Goal: Information Seeking & Learning: Learn about a topic

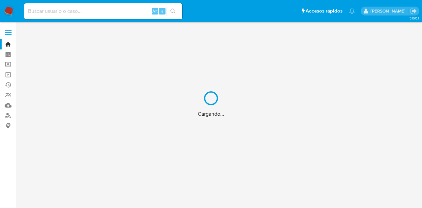
click at [97, 12] on div "Cargando..." at bounding box center [211, 104] width 422 height 208
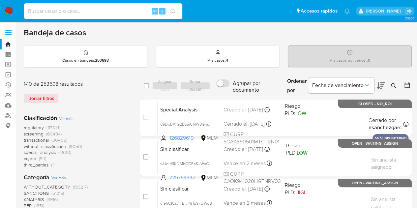
click at [97, 12] on input at bounding box center [103, 11] width 158 height 9
paste input "141628709"
type input "141628709"
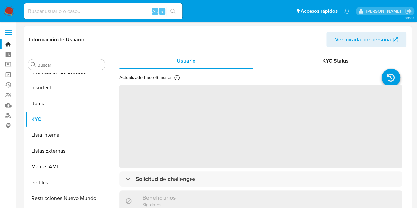
scroll to position [310, 0]
select select "10"
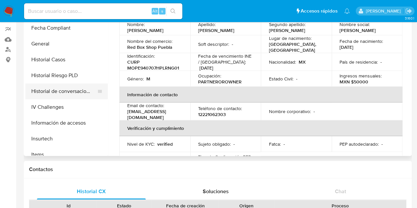
scroll to position [178, 0]
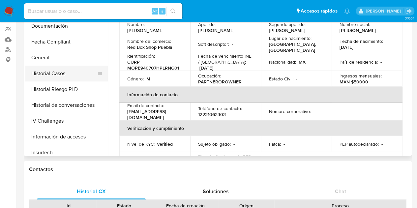
click at [63, 72] on button "Historial Casos" at bounding box center [63, 74] width 77 height 16
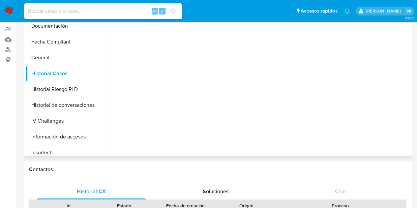
scroll to position [0, 0]
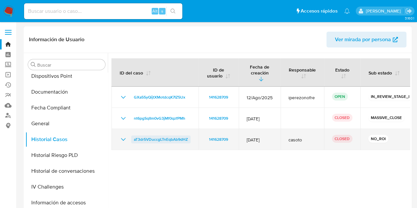
click at [158, 136] on span "aT3dr5VDuccgLTnEqbAb9dHZ" at bounding box center [161, 140] width 54 height 8
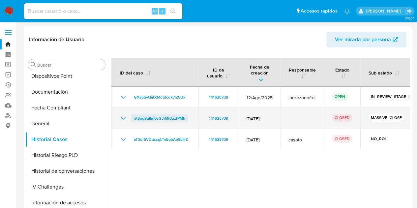
click at [140, 114] on span "nt6pgSqIIm0vG3jMf0qzfPMh" at bounding box center [159, 118] width 51 height 8
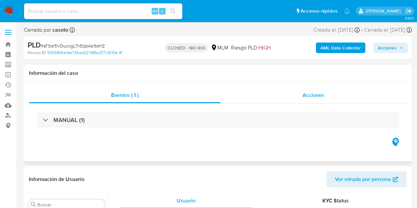
scroll to position [310, 0]
drag, startPoint x: 293, startPoint y: 95, endPoint x: 290, endPoint y: 96, distance: 3.7
click at [293, 95] on div "Acciones" at bounding box center [314, 95] width 186 height 16
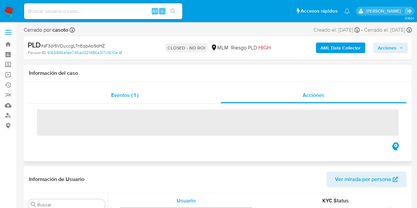
select select "10"
click at [97, 96] on div "Eventos ( 1 )" at bounding box center [125, 95] width 192 height 16
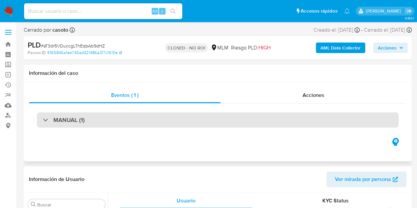
click at [52, 124] on div "MANUAL (1)" at bounding box center [218, 119] width 362 height 15
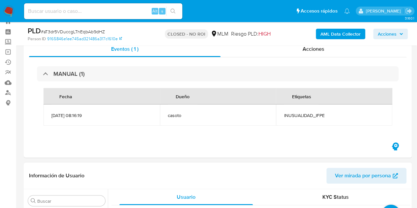
scroll to position [33, 0]
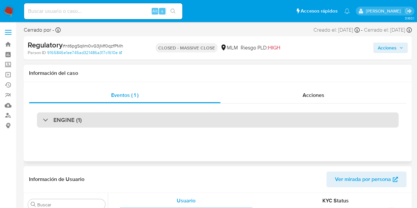
scroll to position [310, 0]
click at [105, 125] on div "ENGINE (1)" at bounding box center [218, 119] width 362 height 15
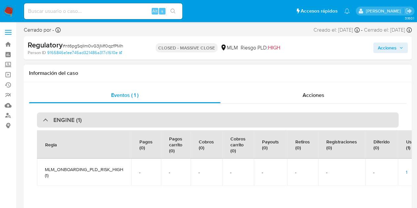
select select "10"
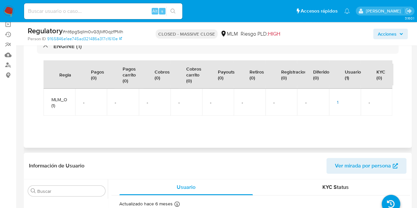
scroll to position [0, 0]
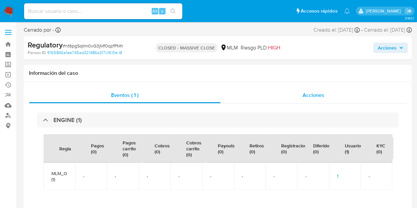
click at [319, 95] on span "Acciones" at bounding box center [314, 95] width 22 height 8
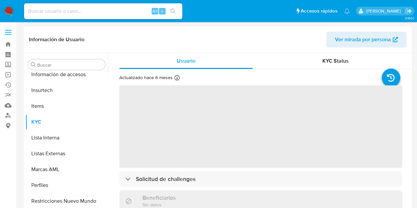
scroll to position [310, 0]
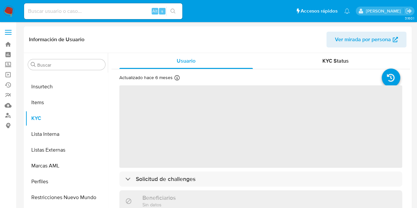
select select "10"
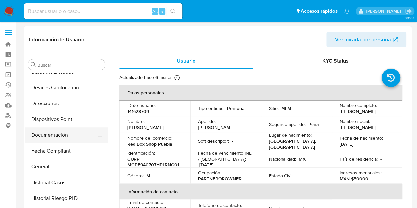
scroll to position [145, 0]
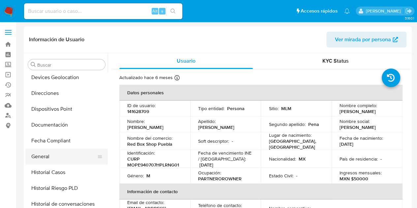
click at [59, 153] on button "General" at bounding box center [63, 157] width 77 height 16
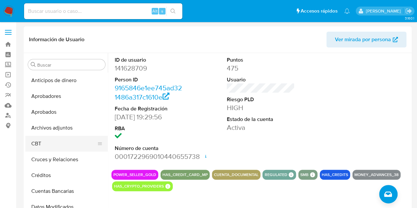
scroll to position [33, 0]
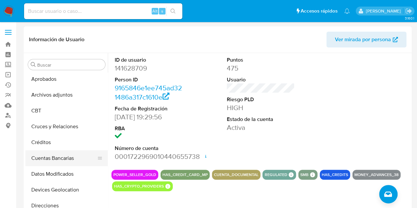
click at [59, 131] on button "Cruces y Relaciones" at bounding box center [66, 127] width 82 height 16
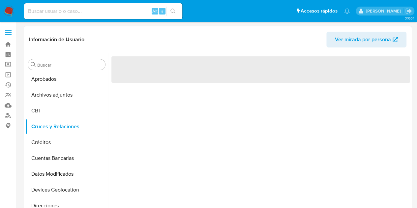
click at [350, 45] on span "Ver mirada por persona" at bounding box center [363, 40] width 56 height 16
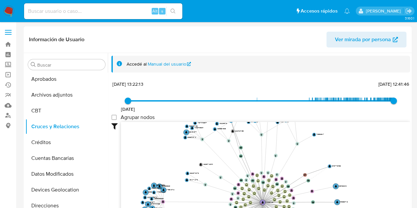
drag, startPoint x: 256, startPoint y: 144, endPoint x: 215, endPoint y: 180, distance: 54.7
click at [211, 192] on icon "user-141628709  141628709 D device-612698d408813b001c9d9b14  device-623fbc6f0…" at bounding box center [265, 170] width 289 height 96
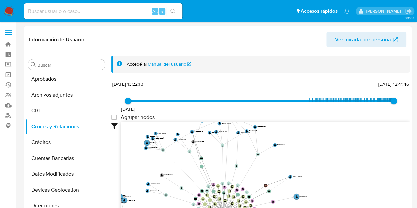
drag, startPoint x: 212, startPoint y: 148, endPoint x: 171, endPoint y: 155, distance: 41.8
click at [171, 155] on icon "user-141628709  141628709 D device-612698d408813b001c9d9b14  device-623fbc6f0…" at bounding box center [265, 170] width 289 height 96
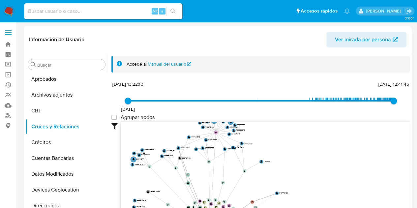
drag, startPoint x: 282, startPoint y: 137, endPoint x: 268, endPoint y: 140, distance: 14.4
click at [270, 149] on icon "user-141628709  141628709 D device-612698d408813b001c9d9b14  device-623fbc6f0…" at bounding box center [265, 170] width 289 height 96
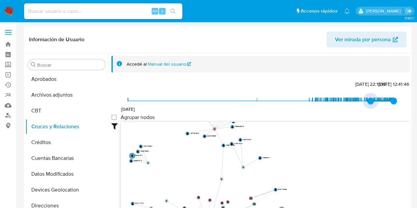
type input "1720058379000"
drag, startPoint x: 129, startPoint y: 102, endPoint x: 368, endPoint y: 97, distance: 239.2
click at [368, 98] on span "3/7/2024, 19:59:39" at bounding box center [370, 101] width 7 height 7
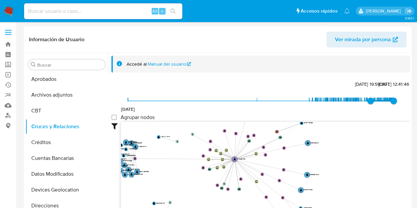
drag, startPoint x: 347, startPoint y: 153, endPoint x: 375, endPoint y: 88, distance: 71.3
click at [374, 87] on div "10/9/2011 3/7/2024, 19:59:39 18/9/2025, 12:41:46 Agrupar nodos Filtros Confianz…" at bounding box center [261, 162] width 299 height 164
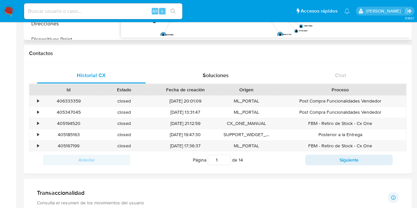
scroll to position [83, 0]
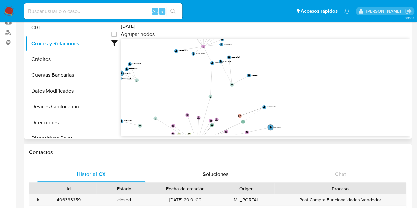
drag, startPoint x: 370, startPoint y: 82, endPoint x: 254, endPoint y: 110, distance: 120.1
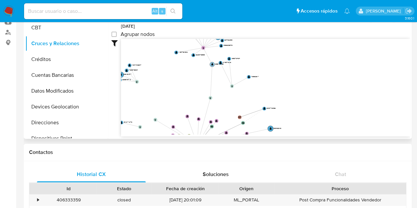
click at [213, 64] on text "" at bounding box center [212, 64] width 2 height 3
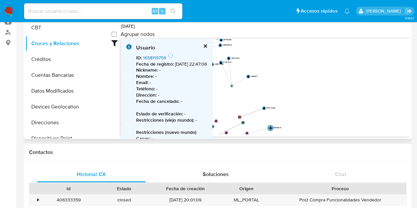
click at [151, 59] on link "1658119756" at bounding box center [154, 57] width 23 height 7
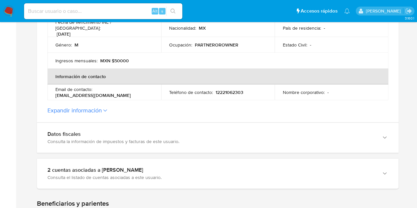
scroll to position [264, 0]
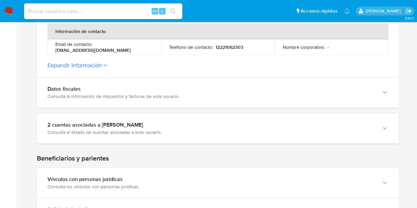
click at [107, 64] on label "Expandir información" at bounding box center [218, 65] width 341 height 7
click at [102, 64] on button "Expandir información" at bounding box center [75, 65] width 54 height 7
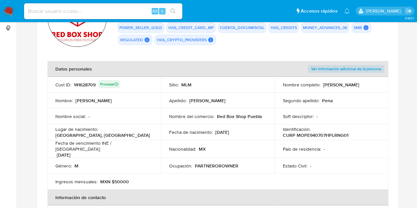
scroll to position [99, 0]
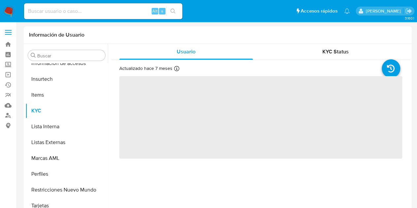
scroll to position [310, 0]
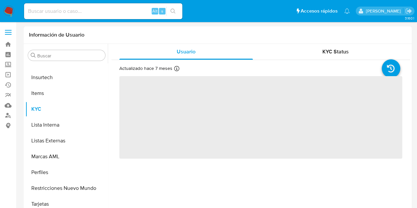
select select "10"
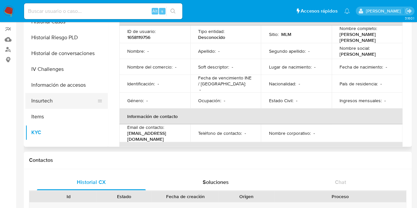
scroll to position [211, 0]
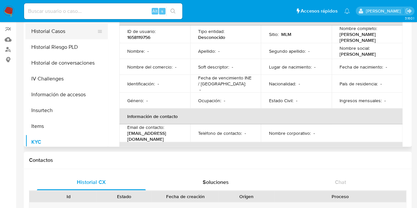
click at [54, 32] on button "Historial Casos" at bounding box center [63, 31] width 77 height 16
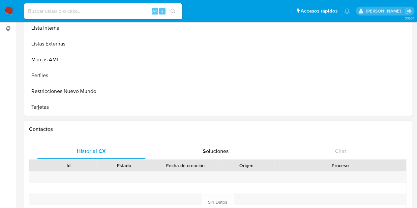
scroll to position [33, 0]
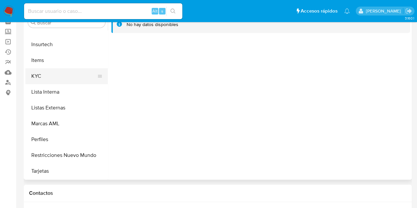
click at [58, 78] on button "KYC" at bounding box center [63, 76] width 77 height 16
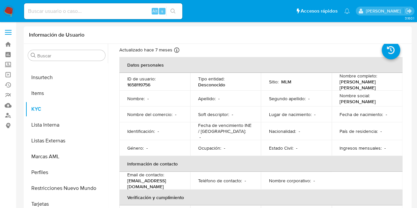
scroll to position [0, 0]
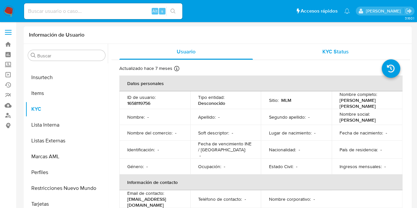
click at [339, 53] on span "KYC Status" at bounding box center [336, 52] width 26 height 8
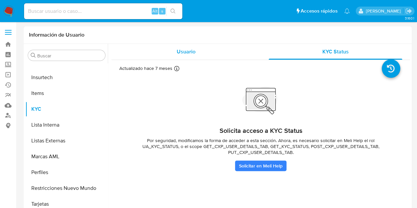
click at [178, 50] on span "Usuario" at bounding box center [186, 52] width 19 height 8
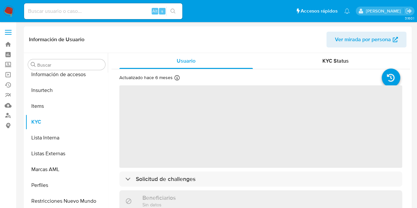
scroll to position [310, 0]
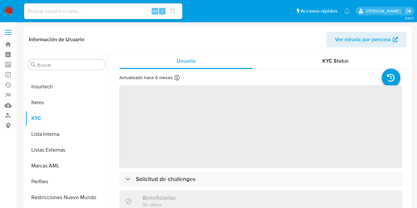
select select "10"
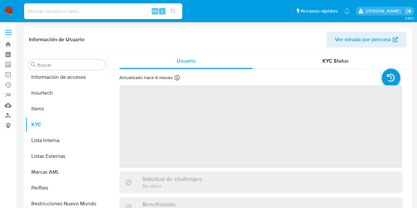
scroll to position [310, 0]
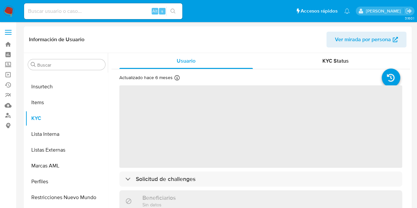
select select "10"
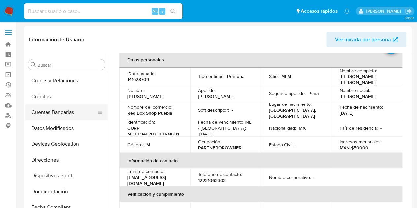
scroll to position [99, 0]
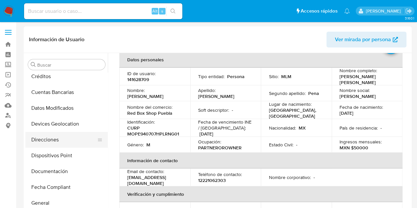
click at [49, 142] on button "Direcciones" at bounding box center [63, 140] width 77 height 16
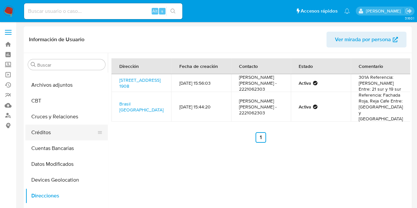
scroll to position [33, 0]
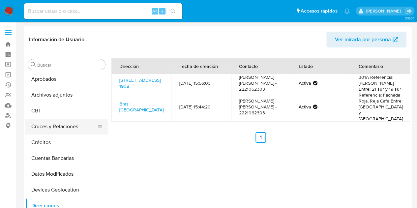
click at [53, 127] on button "Cruces y Relaciones" at bounding box center [63, 127] width 77 height 16
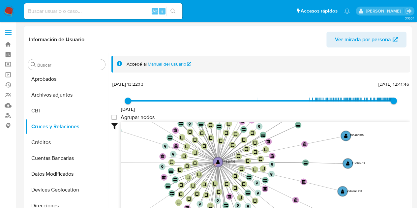
drag, startPoint x: 288, startPoint y: 170, endPoint x: 188, endPoint y: 165, distance: 99.7
click at [179, 162] on icon "user-141628709  141628709 D device-612698d408813b001c9d9b14  device-623fbc6f0…" at bounding box center [265, 170] width 289 height 96
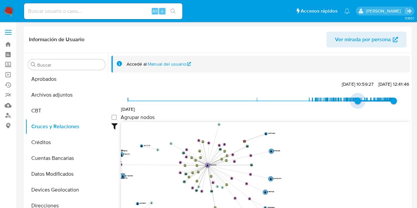
type input "1702969240000"
drag, startPoint x: 126, startPoint y: 101, endPoint x: 358, endPoint y: 98, distance: 231.9
click at [358, 98] on span "19/12/2023, 1:00:40" at bounding box center [360, 101] width 7 height 7
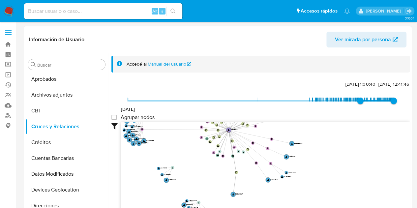
drag, startPoint x: 334, startPoint y: 160, endPoint x: 276, endPoint y: 152, distance: 58.2
click at [355, 124] on icon "user-141628709  141628709 D device-612698d408813b001c9d9b14  device-623fbc6f0…" at bounding box center [265, 170] width 289 height 96
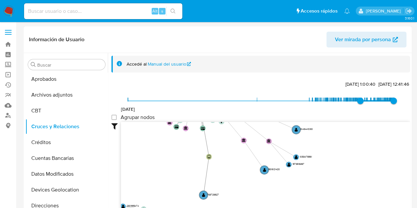
drag, startPoint x: 248, startPoint y: 185, endPoint x: 221, endPoint y: 186, distance: 27.4
click at [221, 188] on icon "user-141628709  141628709 D device-612698d408813b001c9d9b14  device-623fbc6f0…" at bounding box center [265, 170] width 289 height 96
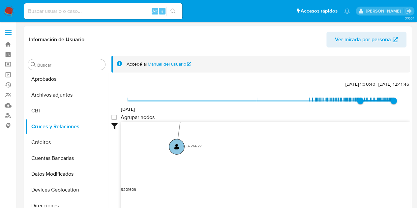
drag, startPoint x: 227, startPoint y: 183, endPoint x: 199, endPoint y: 150, distance: 43.3
click at [205, 117] on div "10/9/2011 19/12/2023, 1:00:40 18/9/2025, 12:41:46 Agrupar nodos Filtros Confian…" at bounding box center [261, 162] width 299 height 164
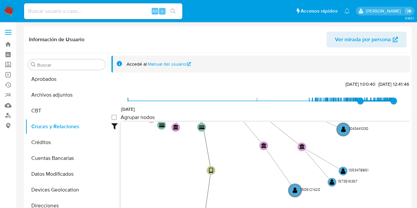
drag, startPoint x: 201, startPoint y: 147, endPoint x: 226, endPoint y: 224, distance: 80.1
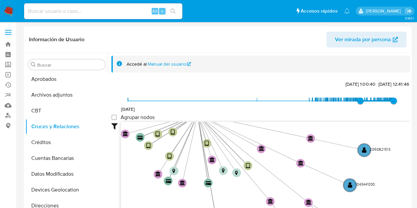
drag, startPoint x: 256, startPoint y: 174, endPoint x: 265, endPoint y: 224, distance: 50.4
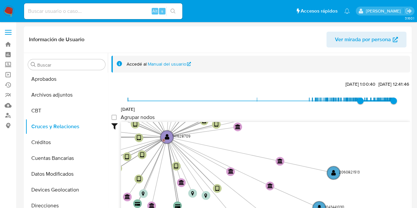
drag, startPoint x: 248, startPoint y: 175, endPoint x: 195, endPoint y: 222, distance: 71.5
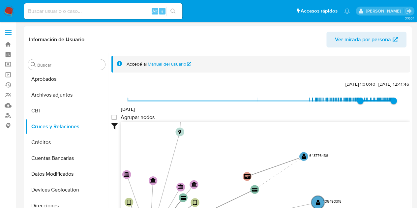
drag, startPoint x: 267, startPoint y: 184, endPoint x: 267, endPoint y: 224, distance: 39.3
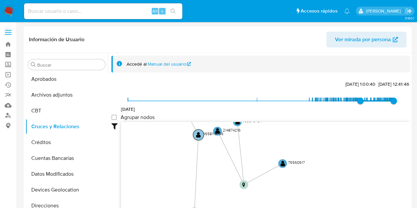
drag, startPoint x: 221, startPoint y: 144, endPoint x: 195, endPoint y: 124, distance: 32.7
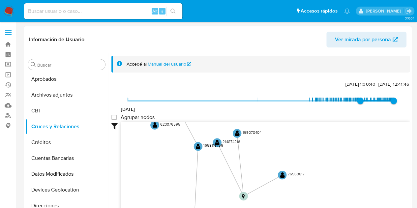
drag, startPoint x: 210, startPoint y: 142, endPoint x: 210, endPoint y: 173, distance: 31.0
click at [210, 173] on icon "user-141628709  141628709 D device-612698d408813b001c9d9b14  device-623fbc6f0…" at bounding box center [265, 170] width 289 height 96
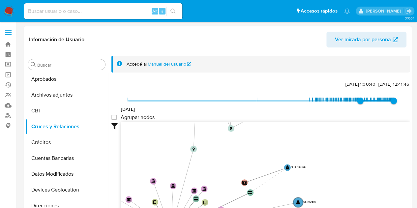
drag, startPoint x: 210, startPoint y: 181, endPoint x: 198, endPoint y: 139, distance: 43.8
click at [207, 118] on div "10/9/2011 19/12/2023, 1:00:40 18/9/2025, 12:41:46 Agrupar nodos Filtros Confian…" at bounding box center [261, 162] width 299 height 164
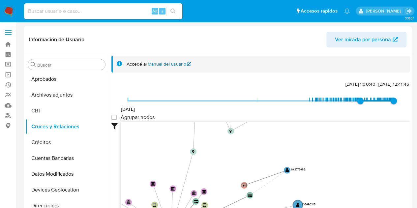
click at [166, 64] on link "Manual del usuario" at bounding box center [170, 64] width 44 height 6
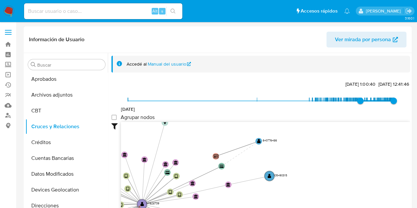
drag, startPoint x: 258, startPoint y: 142, endPoint x: 207, endPoint y: 117, distance: 56.4
click at [206, 114] on div "10/9/2011 19/12/2023, 1:00:40 18/9/2025, 12:41:46 Agrupar nodos Filtros Confian…" at bounding box center [261, 162] width 299 height 164
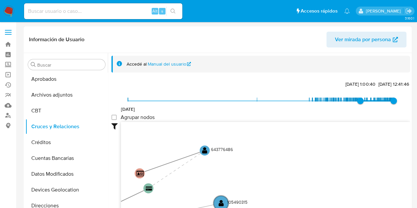
drag, startPoint x: 231, startPoint y: 173, endPoint x: 188, endPoint y: 175, distance: 42.9
click at [198, 176] on icon "user-141628709  141628709 D device-612698d408813b001c9d9b14  device-623fbc6f0…" at bounding box center [265, 170] width 289 height 96
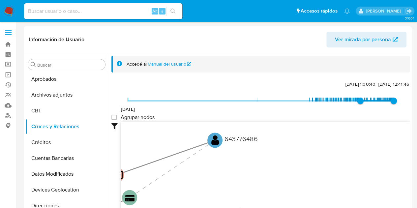
drag, startPoint x: 169, startPoint y: 182, endPoint x: 176, endPoint y: 175, distance: 9.8
click at [171, 179] on icon "user-141628709  141628709 D device-612698d408813b001c9d9b14  device-623fbc6f0…" at bounding box center [265, 170] width 289 height 96
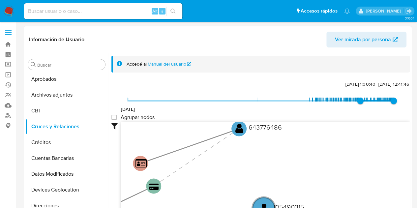
drag, startPoint x: 195, startPoint y: 176, endPoint x: 214, endPoint y: 174, distance: 19.6
click at [214, 172] on icon "user-141628709  141628709 D device-612698d408813b001c9d9b14  device-623fbc6f0…" at bounding box center [265, 170] width 289 height 96
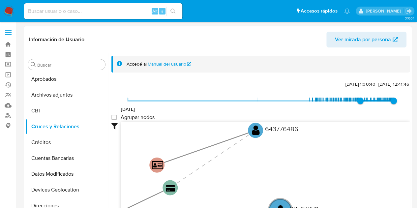
drag, startPoint x: 257, startPoint y: 159, endPoint x: 289, endPoint y: 160, distance: 32.0
click at [289, 160] on icon "user-141628709  141628709 D device-612698d408813b001c9d9b14  device-623fbc6f0…" at bounding box center [265, 170] width 289 height 96
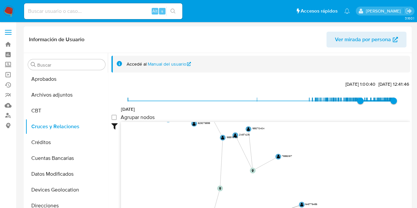
drag, startPoint x: 214, startPoint y: 132, endPoint x: 240, endPoint y: 195, distance: 67.3
click at [242, 193] on icon "user-141628709  141628709 D device-612698d408813b001c9d9b14  device-623fbc6f0…" at bounding box center [265, 170] width 289 height 96
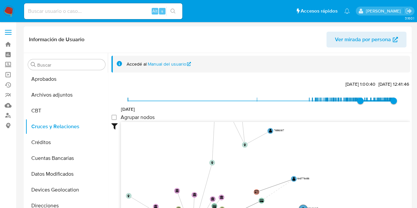
drag, startPoint x: 229, startPoint y: 174, endPoint x: 218, endPoint y: 135, distance: 40.0
click at [217, 133] on icon "user-141628709  141628709 D device-612698d408813b001c9d9b14  device-623fbc6f0…" at bounding box center [265, 170] width 289 height 96
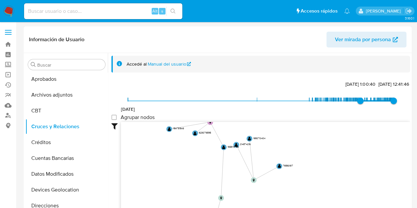
drag, startPoint x: 216, startPoint y: 150, endPoint x: 225, endPoint y: 186, distance: 37.2
click at [225, 193] on icon "user-141628709  141628709 D device-612698d408813b001c9d9b14  device-623fbc6f0…" at bounding box center [265, 170] width 289 height 96
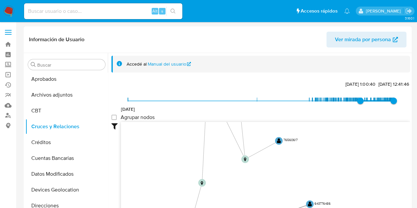
drag, startPoint x: 225, startPoint y: 190, endPoint x: 214, endPoint y: 173, distance: 19.9
click at [213, 173] on icon "user-141628709  141628709 D device-612698d408813b001c9d9b14  device-623fbc6f0…" at bounding box center [265, 170] width 289 height 96
drag, startPoint x: 223, startPoint y: 163, endPoint x: 222, endPoint y: 166, distance: 3.4
click at [222, 166] on icon "user-141628709  141628709 D device-612698d408813b001c9d9b14  device-623fbc6f0…" at bounding box center [265, 170] width 289 height 96
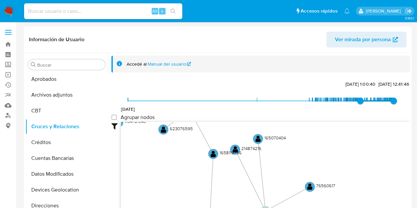
drag, startPoint x: 222, startPoint y: 166, endPoint x: 232, endPoint y: 224, distance: 58.4
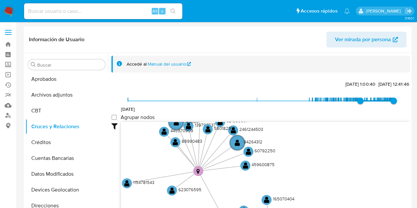
drag, startPoint x: 203, startPoint y: 135, endPoint x: 200, endPoint y: 157, distance: 22.4
click at [212, 191] on icon "user-141628709  141628709 D device-612698d408813b001c9d9b14  device-623fbc6f0…" at bounding box center [265, 170] width 289 height 96
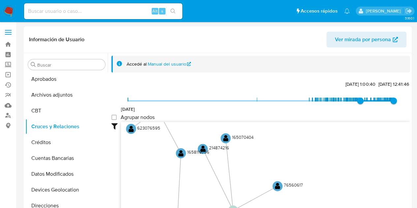
drag, startPoint x: 235, startPoint y: 183, endPoint x: 194, endPoint y: 122, distance: 74.0
click at [194, 122] on icon "user-141628709  141628709 D device-612698d408813b001c9d9b14  device-623fbc6f0…" at bounding box center [265, 170] width 289 height 96
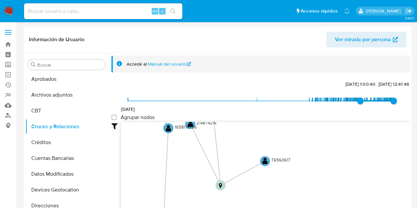
drag, startPoint x: 181, startPoint y: 165, endPoint x: 170, endPoint y: 136, distance: 31.5
click at [170, 136] on icon "user-141628709  141628709 D device-612698d408813b001c9d9b14  device-623fbc6f0…" at bounding box center [265, 170] width 289 height 96
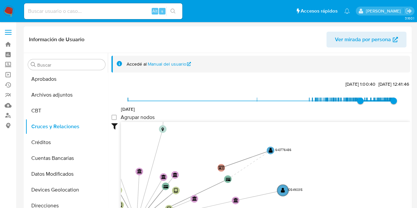
drag, startPoint x: 213, startPoint y: 182, endPoint x: 203, endPoint y: 177, distance: 11.4
click at [207, 135] on icon "user-141628709  141628709 D device-612698d408813b001c9d9b14  device-623fbc6f0…" at bounding box center [265, 170] width 289 height 96
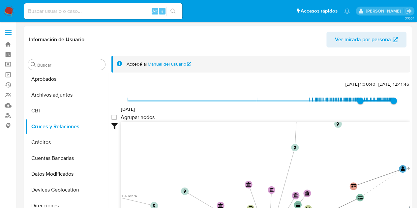
drag, startPoint x: 214, startPoint y: 157, endPoint x: 331, endPoint y: 197, distance: 123.5
click at [332, 197] on icon "user-141628709  141628709 D device-612698d408813b001c9d9b14  device-623fbc6f0…" at bounding box center [265, 170] width 289 height 96
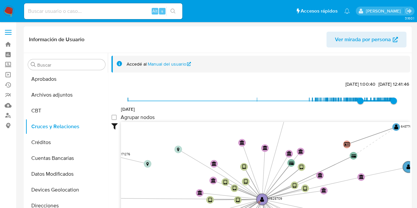
drag, startPoint x: 251, startPoint y: 159, endPoint x: 199, endPoint y: 149, distance: 53.4
click at [246, 113] on div "10/9/2011 19/12/2023, 1:00:40 18/9/2025, 12:41:46 Agrupar nodos Filtros Confian…" at bounding box center [261, 162] width 299 height 164
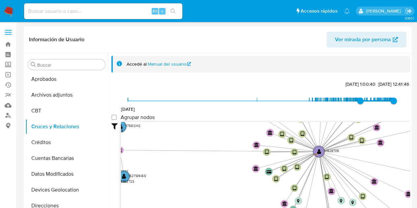
drag, startPoint x: 166, startPoint y: 174, endPoint x: 216, endPoint y: 122, distance: 72.3
click at [210, 122] on icon "user-141628709  141628709 D device-612698d408813b001c9d9b14  device-623fbc6f0…" at bounding box center [265, 170] width 289 height 96
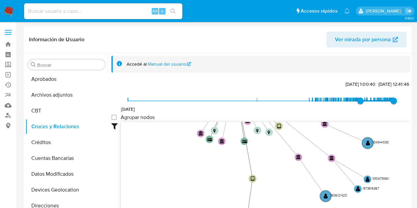
drag, startPoint x: 220, startPoint y: 194, endPoint x: 150, endPoint y: 129, distance: 95.2
click at [150, 129] on icon "user-141628709  141628709 D device-612698d408813b001c9d9b14  device-623fbc6f0…" at bounding box center [265, 170] width 289 height 96
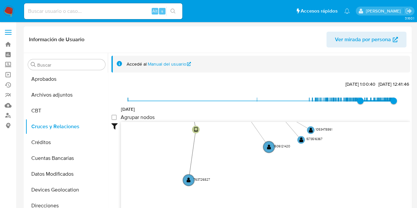
drag, startPoint x: 243, startPoint y: 153, endPoint x: 197, endPoint y: 169, distance: 49.0
click at [223, 132] on icon "user-141628709  141628709 D device-612698d408813b001c9d9b14  device-623fbc6f0…" at bounding box center [265, 170] width 289 height 96
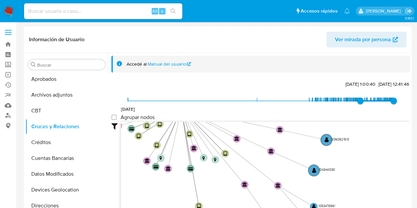
drag, startPoint x: 223, startPoint y: 148, endPoint x: 223, endPoint y: 222, distance: 74.2
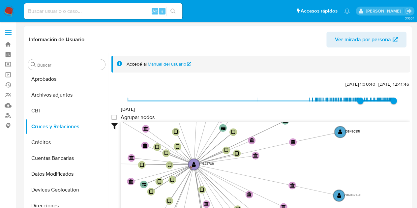
drag, startPoint x: 353, startPoint y: 149, endPoint x: 367, endPoint y: 199, distance: 51.3
click at [367, 199] on icon "user-141628709  141628709 D device-612698d408813b001c9d9b14  device-623fbc6f0…" at bounding box center [265, 170] width 289 height 96
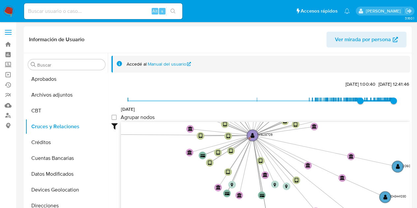
drag, startPoint x: 239, startPoint y: 166, endPoint x: 290, endPoint y: 147, distance: 54.5
click at [296, 140] on icon "user-141628709  141628709 D device-612698d408813b001c9d9b14  device-623fbc6f0…" at bounding box center [265, 170] width 289 height 96
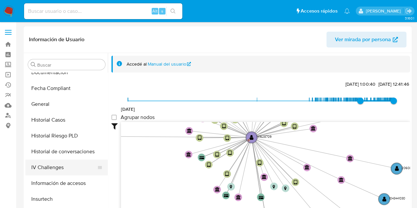
scroll to position [264, 0]
